Goal: Task Accomplishment & Management: Complete application form

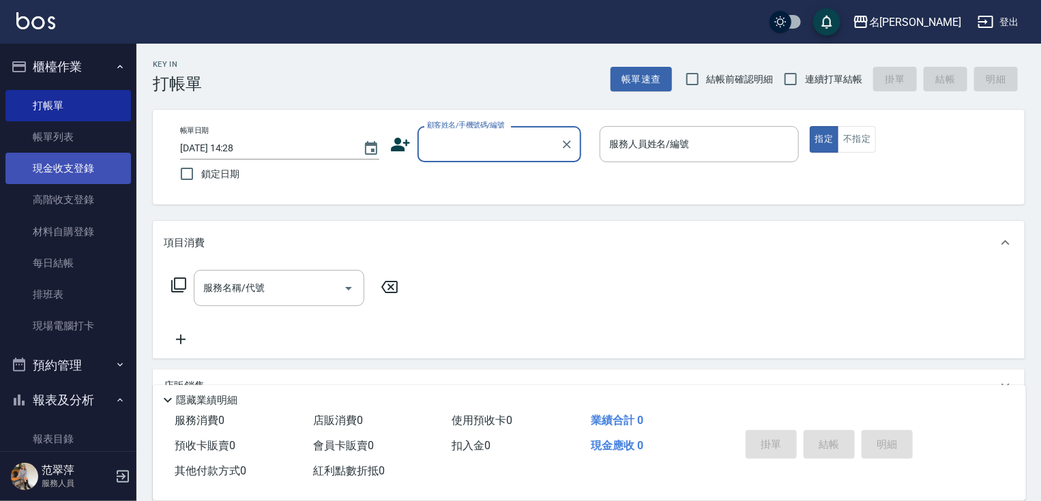
click at [62, 169] on link "現金收支登錄" at bounding box center [68, 168] width 126 height 31
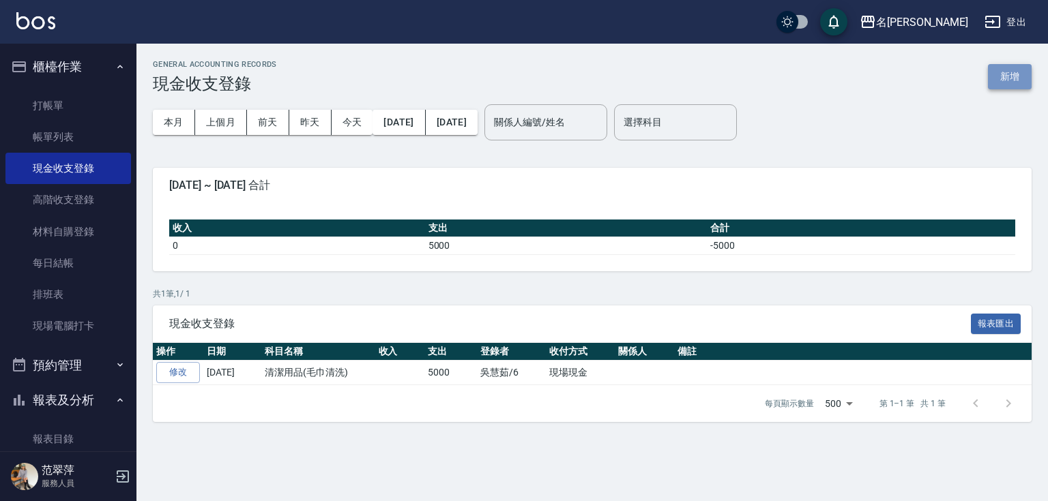
click at [1010, 76] on button "新增" at bounding box center [1010, 76] width 44 height 25
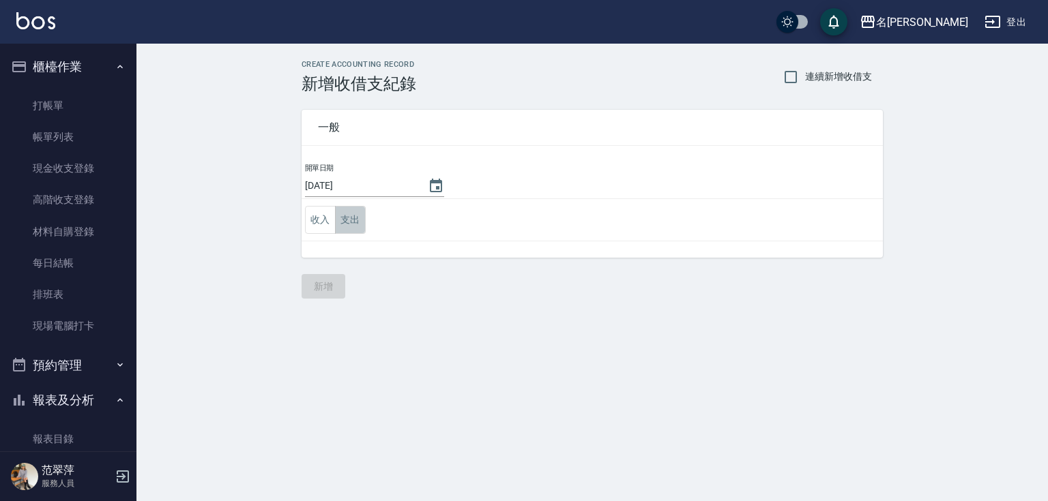
click at [347, 220] on button "支出" at bounding box center [350, 220] width 31 height 28
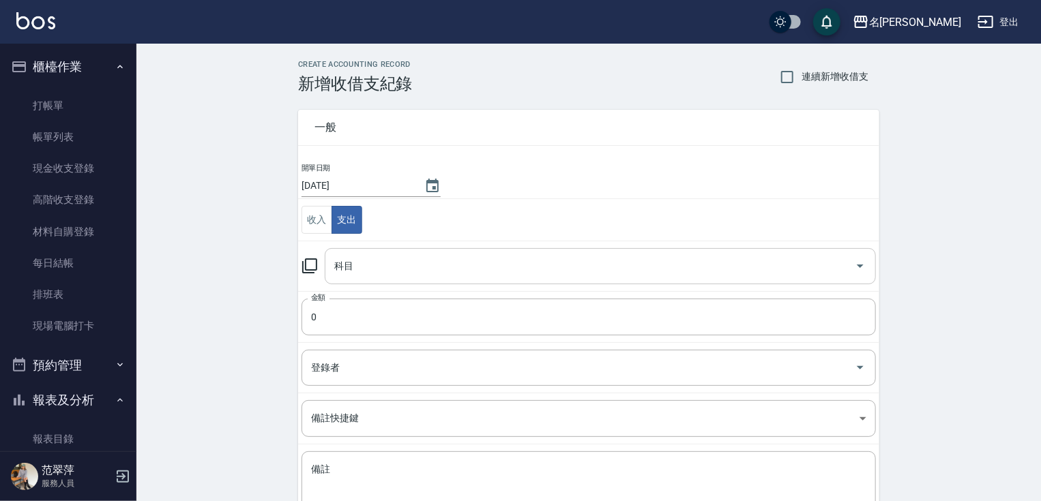
click at [445, 263] on input "科目" at bounding box center [590, 266] width 519 height 24
click at [1041, 218] on div "CREATE ACCOUNTING RECORD 新增收借支紀錄 連續新增收借支 一般 開單日期 [DATE] 收入 支出 科目 科目 金額 0 金額 登錄者…" at bounding box center [588, 323] width 905 height 559
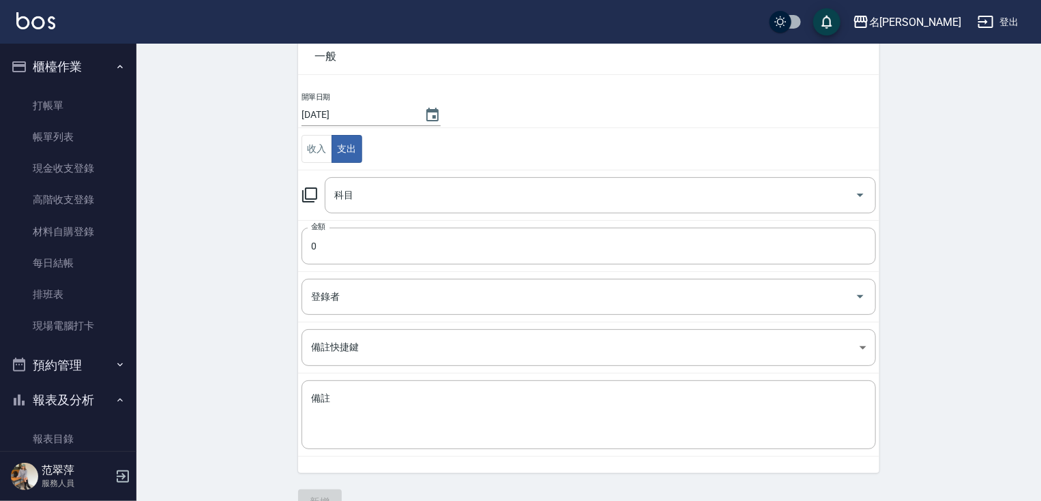
scroll to position [73, 0]
click at [406, 197] on input "科目" at bounding box center [590, 193] width 519 height 24
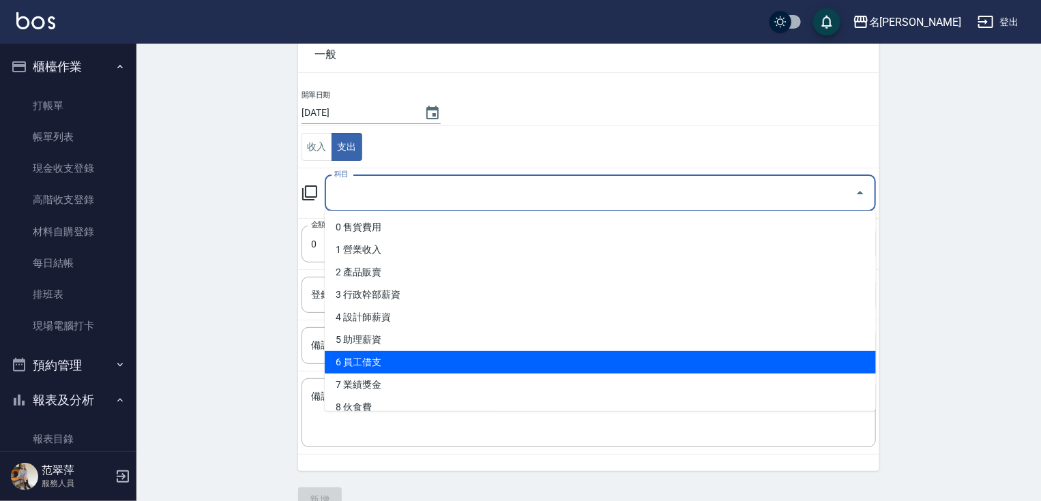
click at [362, 363] on li "6 員工借支" at bounding box center [600, 362] width 551 height 23
type input "6 員工借支"
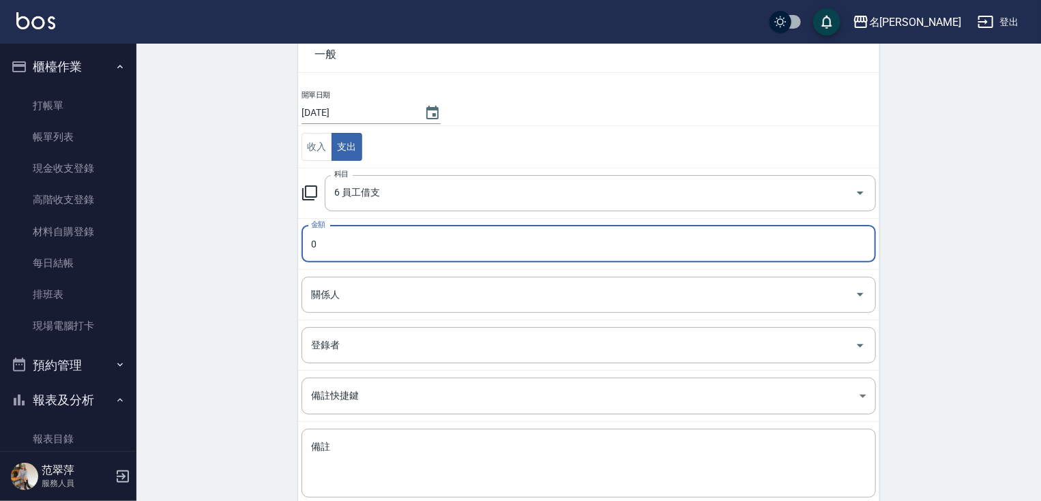
click at [370, 240] on input "0" at bounding box center [589, 244] width 574 height 37
type input "0167"
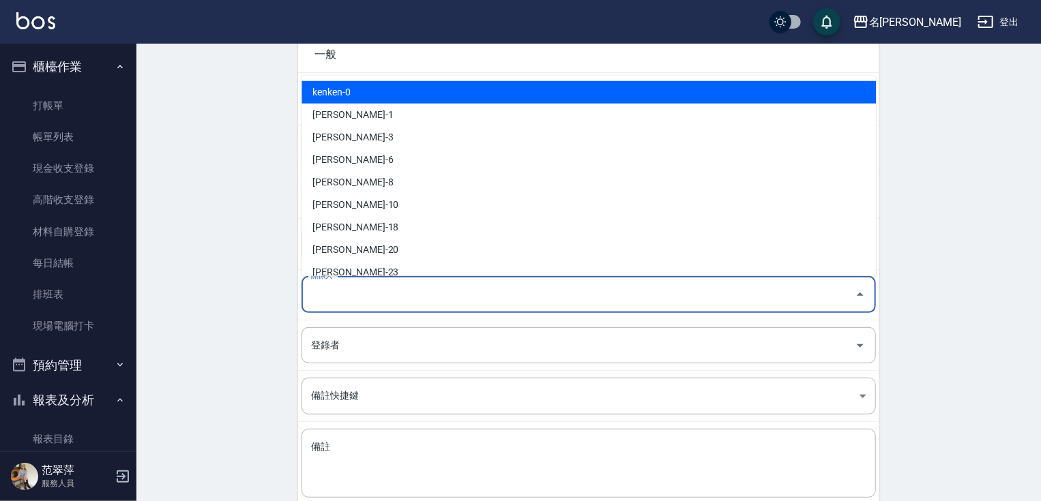
click at [368, 300] on input "關係人" at bounding box center [579, 295] width 542 height 24
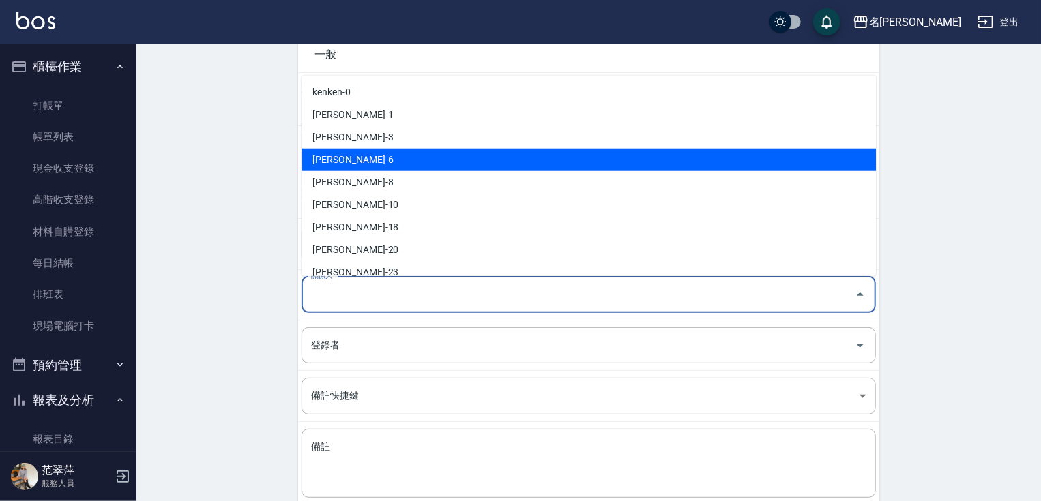
click at [338, 164] on li "[PERSON_NAME]-6" at bounding box center [589, 160] width 574 height 23
type input "[PERSON_NAME]-6"
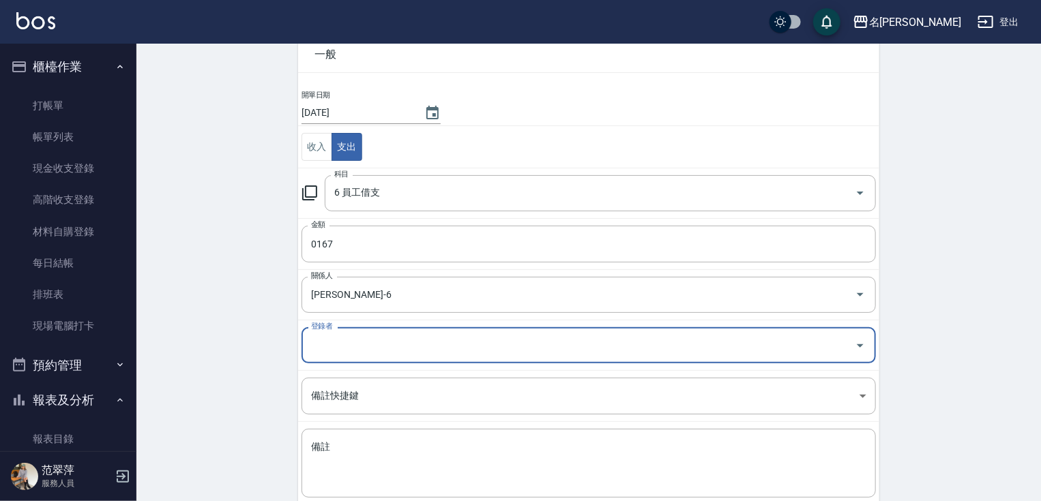
click at [349, 340] on input "登錄者" at bounding box center [579, 346] width 542 height 24
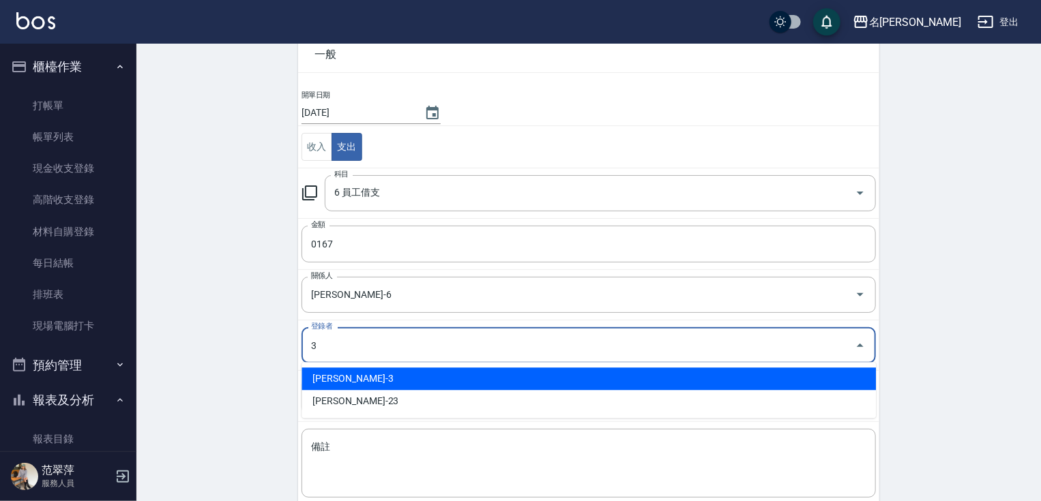
click at [337, 377] on li "[PERSON_NAME]-3" at bounding box center [589, 379] width 574 height 23
type input "[PERSON_NAME]-3"
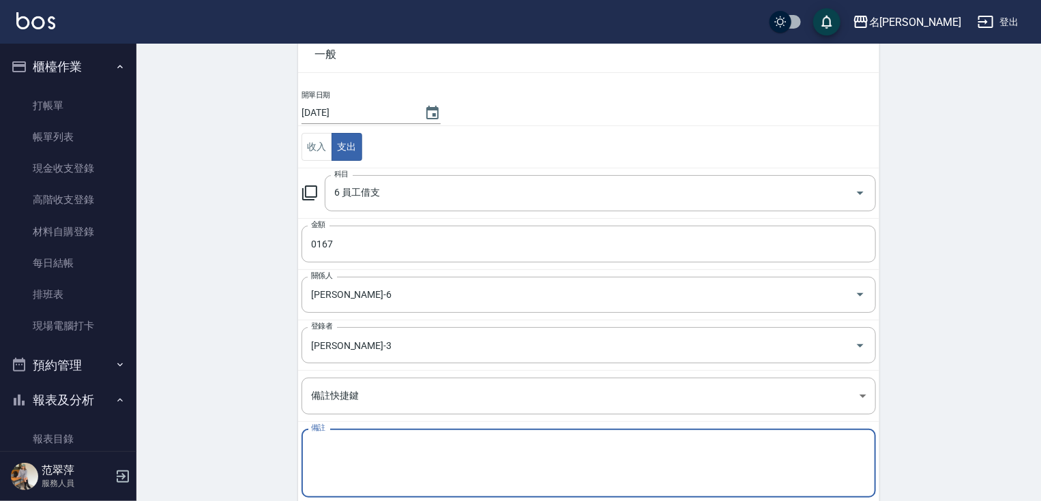
click at [343, 441] on textarea "備註" at bounding box center [588, 464] width 555 height 46
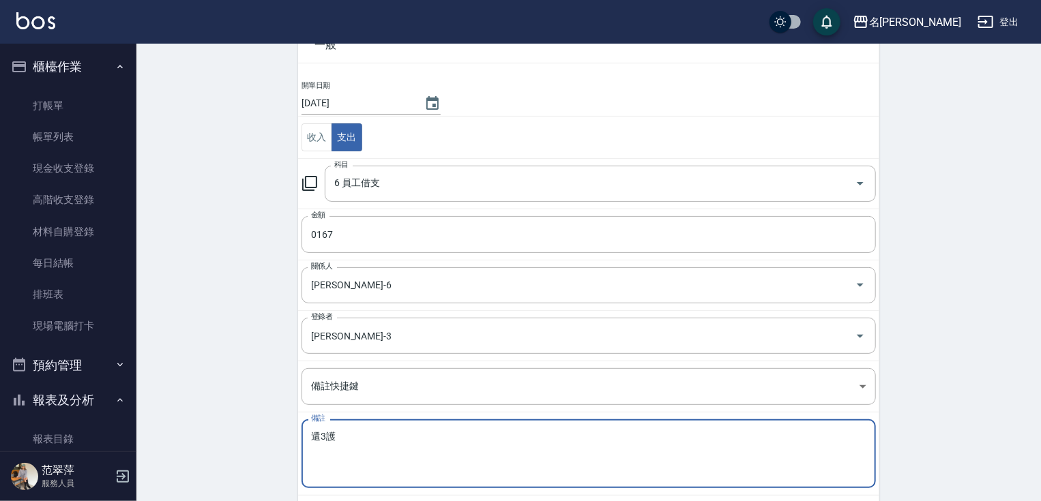
scroll to position [149, 0]
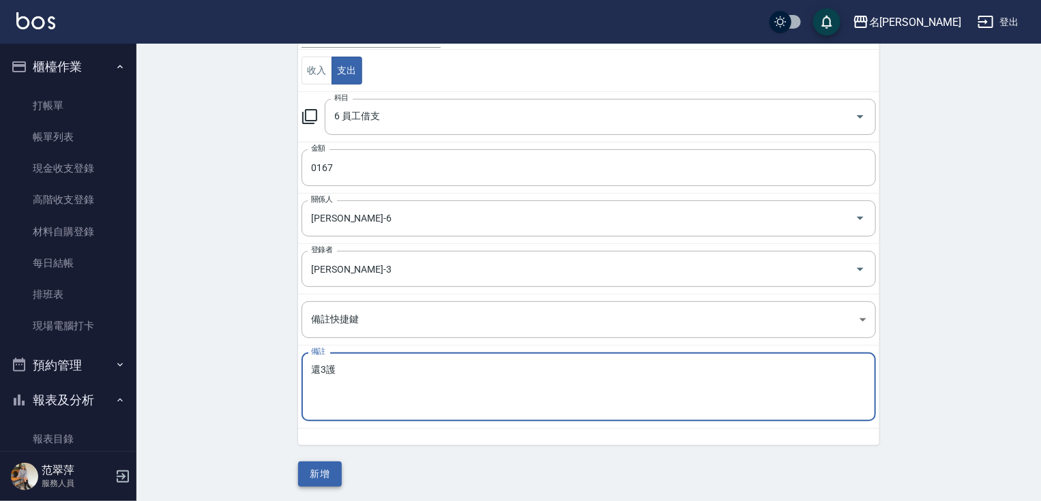
type textarea "還3護"
click at [325, 473] on button "新增" at bounding box center [320, 474] width 44 height 25
